Goal: Find specific page/section: Find specific page/section

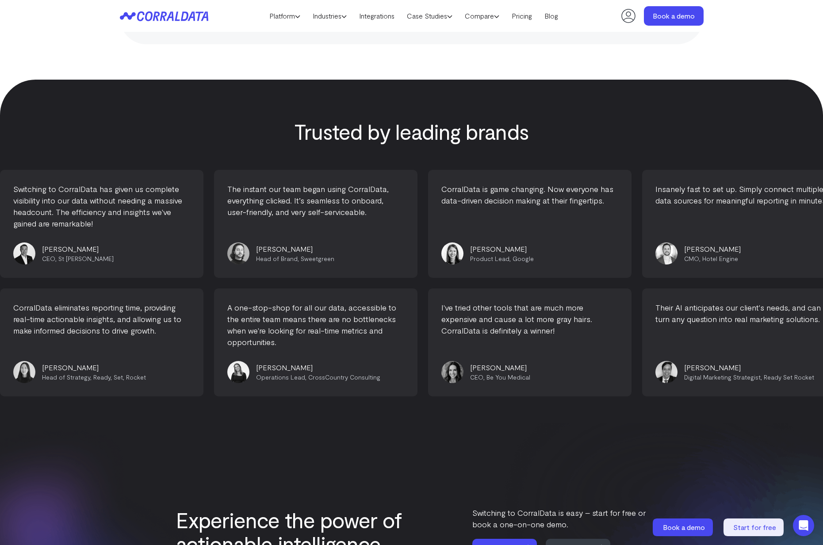
scroll to position [3623, 0]
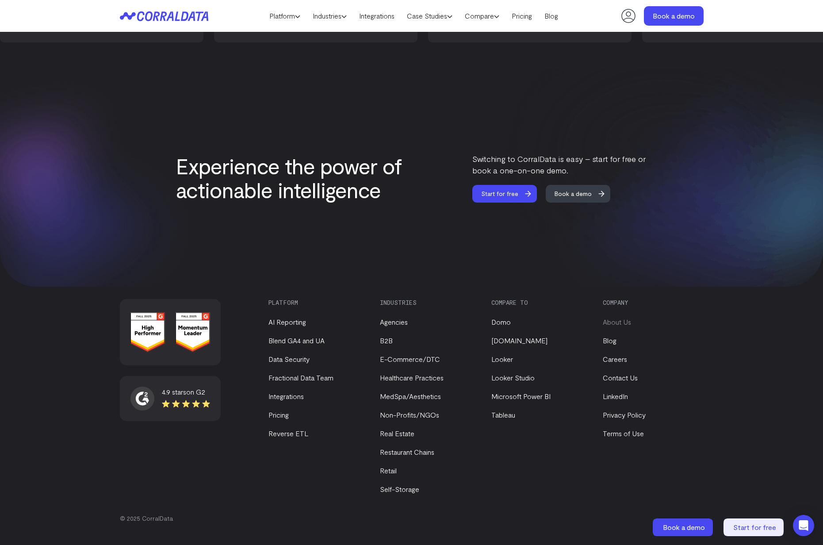
click at [612, 324] on link "About Us" at bounding box center [617, 322] width 28 height 8
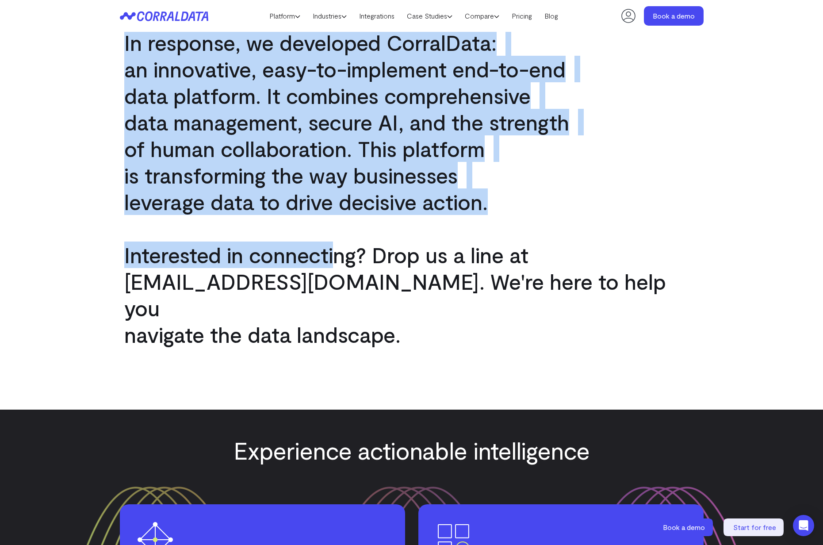
scroll to position [633, 0]
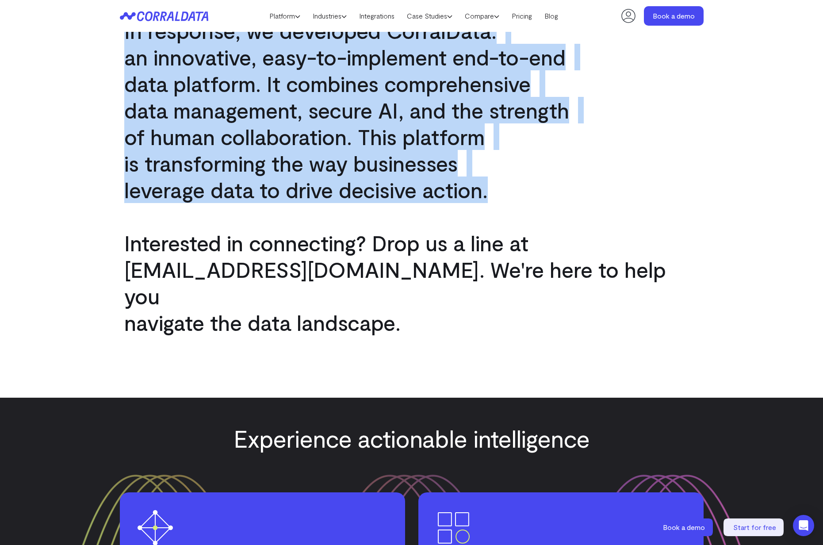
drag, startPoint x: 104, startPoint y: 153, endPoint x: 513, endPoint y: 201, distance: 411.9
copy div "At [GEOGRAPHIC_DATA], we are democratizing the AI revolution, anchored by a fun…"
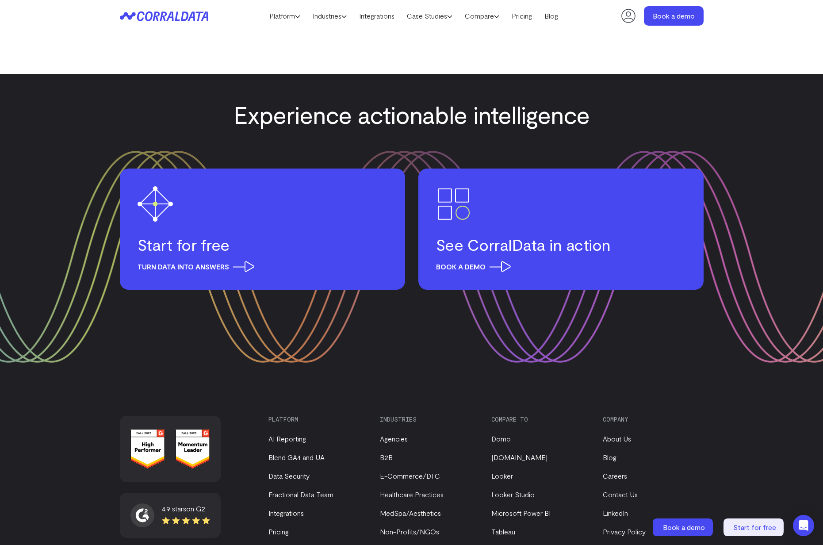
scroll to position [1040, 0]
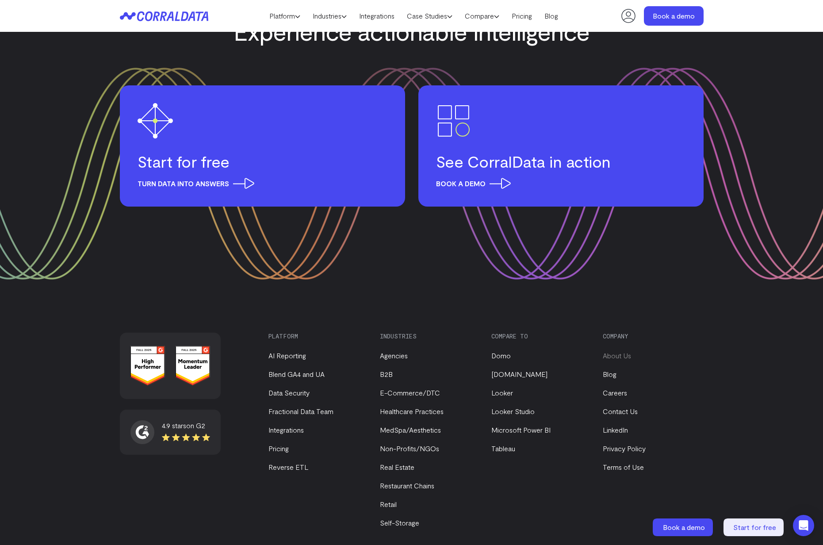
click at [620, 351] on link "About Us" at bounding box center [617, 355] width 28 height 8
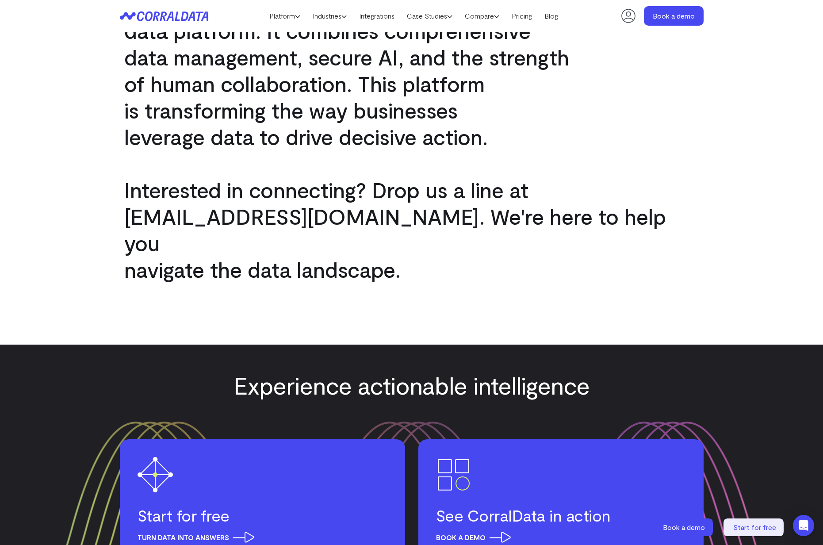
scroll to position [1040, 0]
